Goal: Transaction & Acquisition: Download file/media

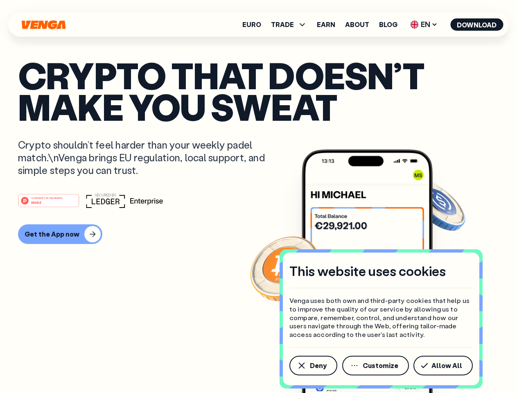
click at [258, 197] on div "#1 PRODUCT OF THE MONTH Web3" at bounding box center [258, 200] width 481 height 15
click at [313, 366] on span "Deny" at bounding box center [318, 365] width 17 height 7
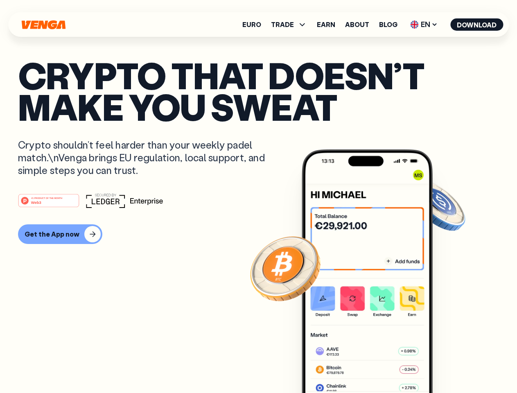
click at [376, 366] on img at bounding box center [367, 286] width 131 height 274
click at [445, 366] on article "Crypto that doesn’t make you sweat Crypto shouldn’t feel harder than your weekl…" at bounding box center [258, 212] width 481 height 307
click at [292, 25] on span "TRADE" at bounding box center [282, 24] width 23 height 7
click at [424, 25] on span "EN" at bounding box center [424, 24] width 33 height 13
click at [477, 25] on button "Download" at bounding box center [477, 24] width 53 height 12
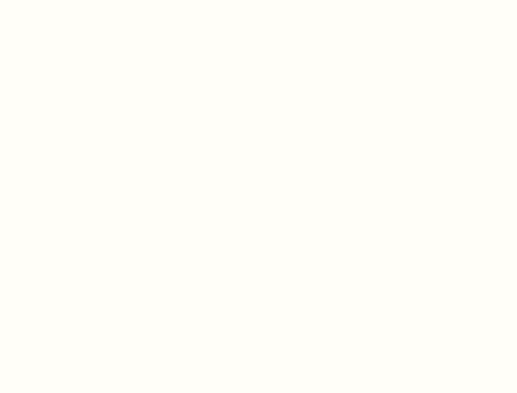
click at [258, 0] on html "This website uses cookies Venga uses both own and third-party cookies that help…" at bounding box center [258, 0] width 517 height 0
click at [59, 0] on html "This website uses cookies Venga uses both own and third-party cookies that help…" at bounding box center [258, 0] width 517 height 0
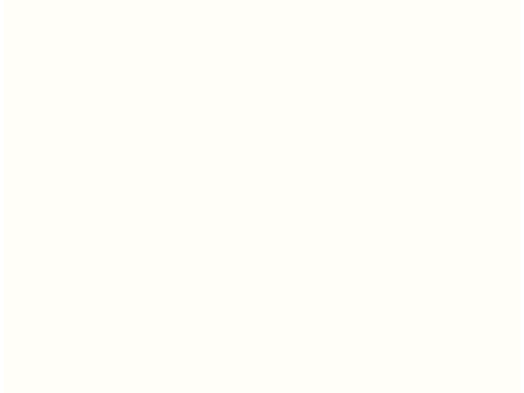
click at [50, 0] on html "This website uses cookies Venga uses both own and third-party cookies that help…" at bounding box center [258, 0] width 517 height 0
